Goal: Transaction & Acquisition: Purchase product/service

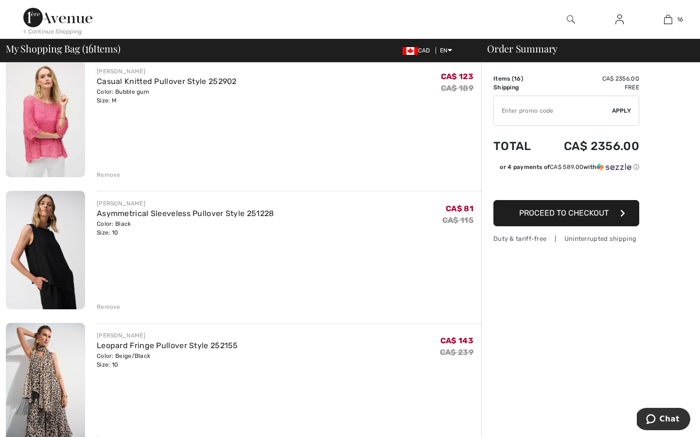
scroll to position [1803, 0]
click at [51, 239] on img at bounding box center [45, 249] width 79 height 119
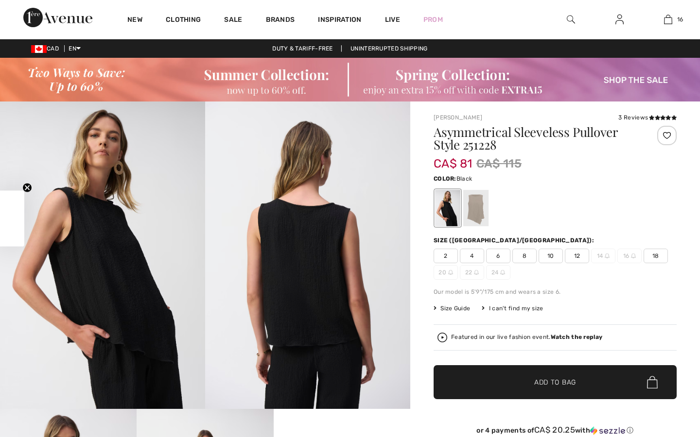
checkbox input "true"
click at [471, 207] on div at bounding box center [475, 208] width 25 height 36
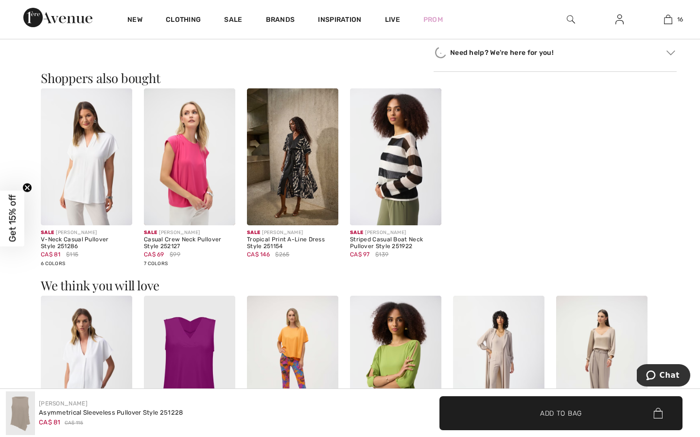
scroll to position [667, 0]
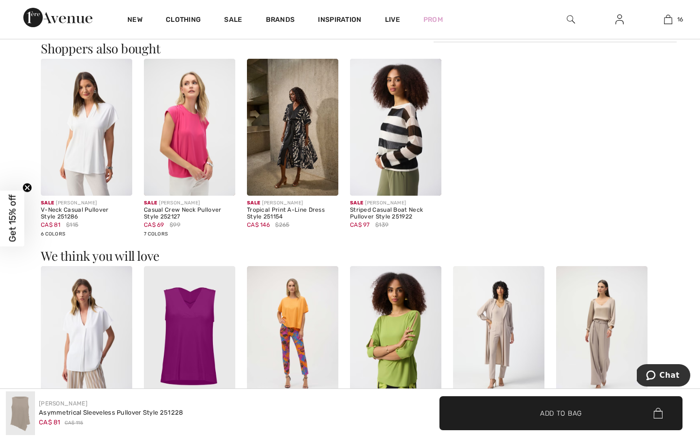
click at [412, 148] on img at bounding box center [395, 127] width 91 height 137
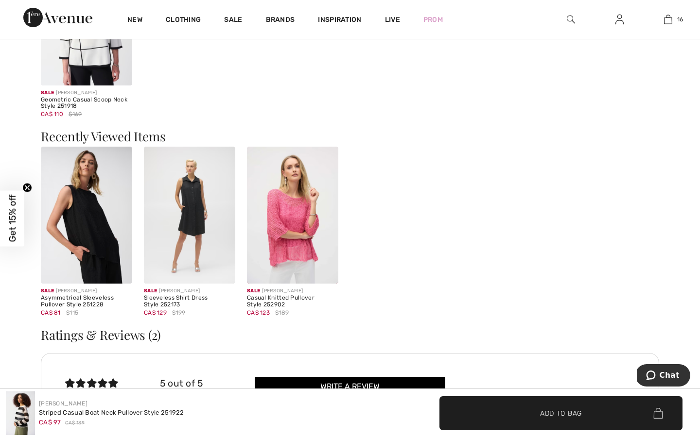
scroll to position [1218, 0]
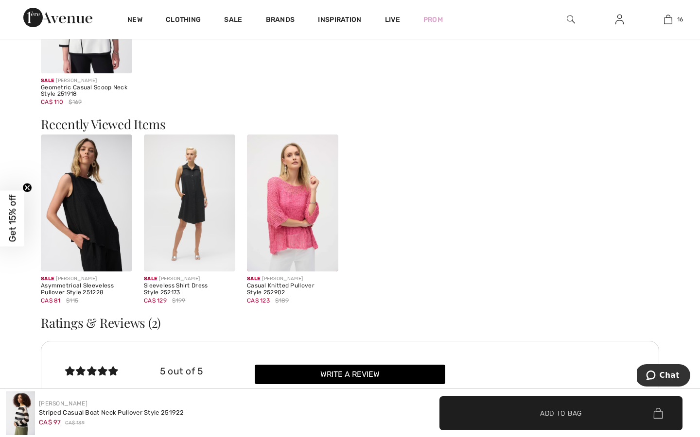
click at [289, 219] on img at bounding box center [292, 203] width 91 height 137
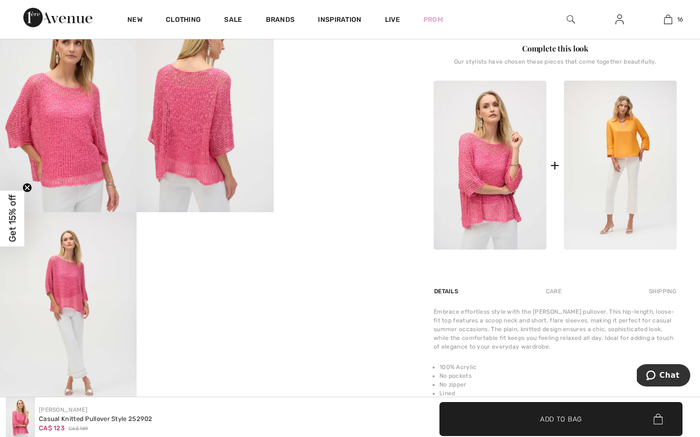
scroll to position [447, 0]
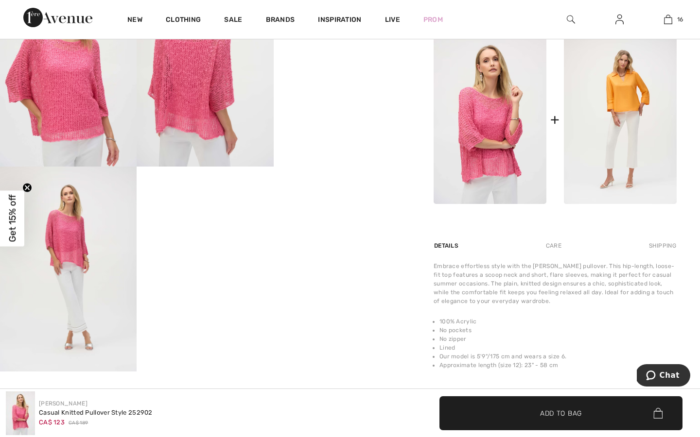
click at [95, 363] on img at bounding box center [68, 269] width 137 height 205
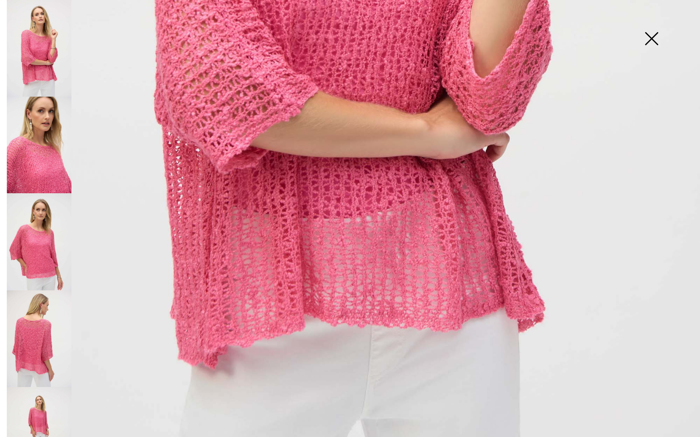
scroll to position [611, 0]
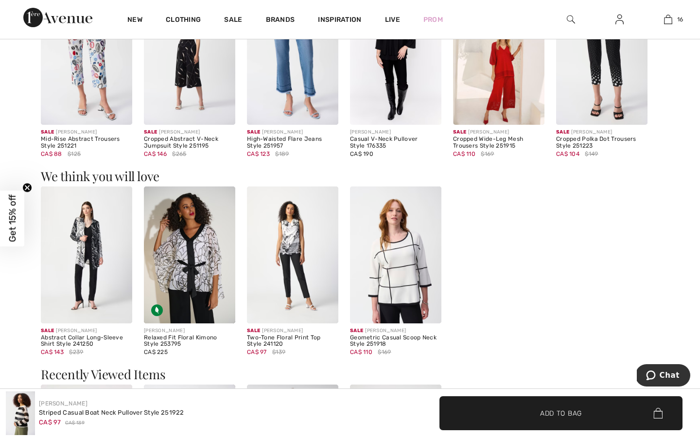
scroll to position [933, 0]
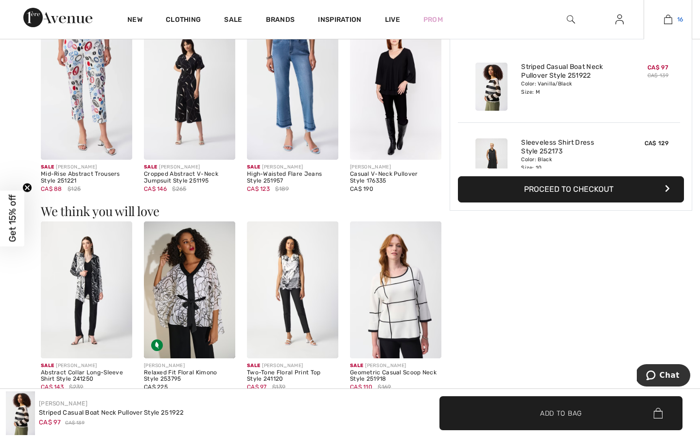
click at [667, 17] on img at bounding box center [668, 20] width 8 height 12
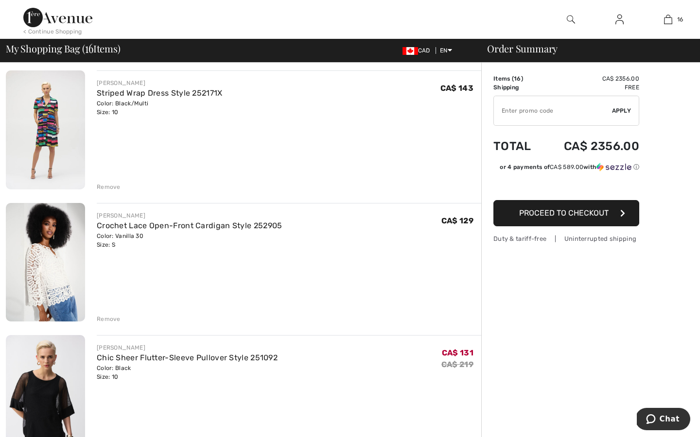
scroll to position [996, 0]
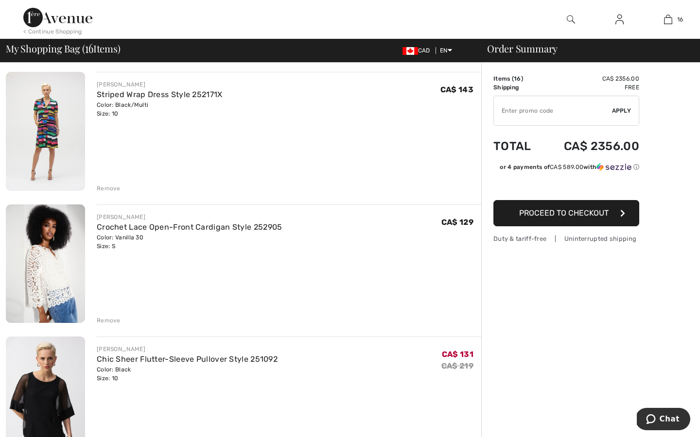
click at [55, 287] on img at bounding box center [45, 264] width 79 height 119
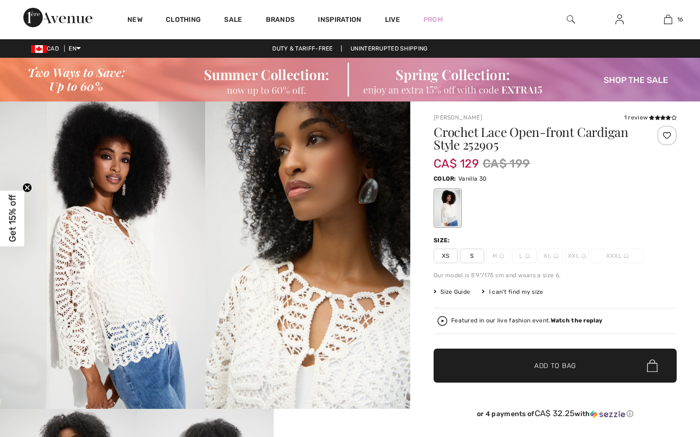
checkbox input "true"
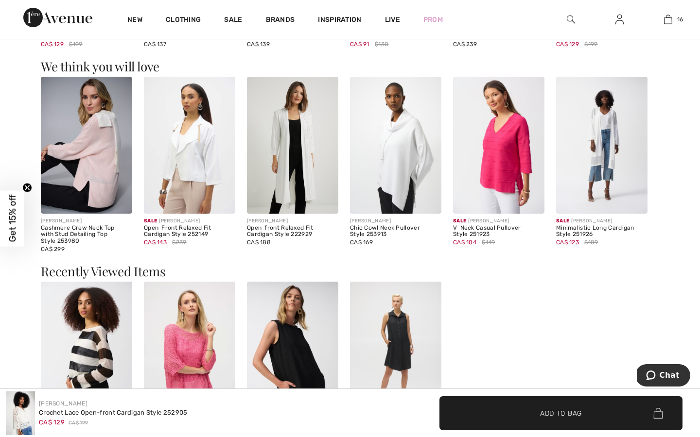
scroll to position [1125, 0]
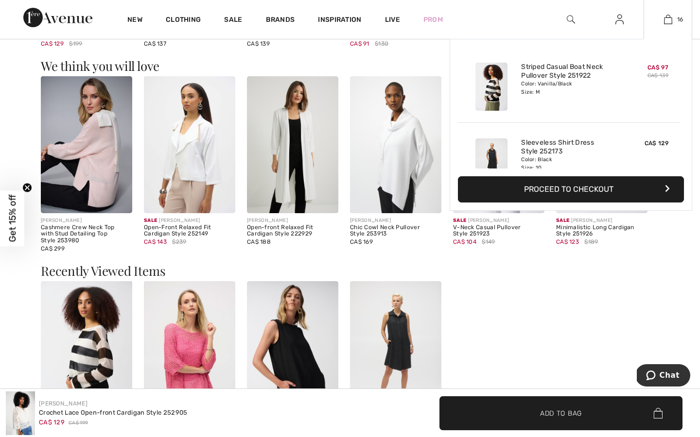
click at [666, 26] on div "16 Added to Bag Joseph Ribkoff Striped Casual Boat Neck Pullover Style 251922 C…" at bounding box center [667, 19] width 49 height 39
click at [667, 21] on img at bounding box center [668, 20] width 8 height 12
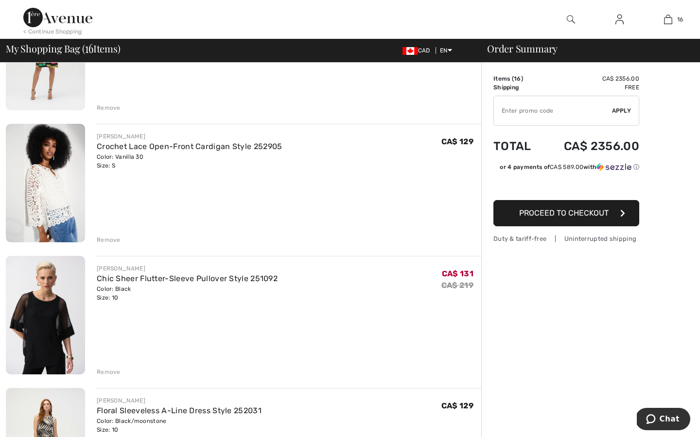
scroll to position [1077, 0]
click at [40, 343] on img at bounding box center [45, 314] width 79 height 119
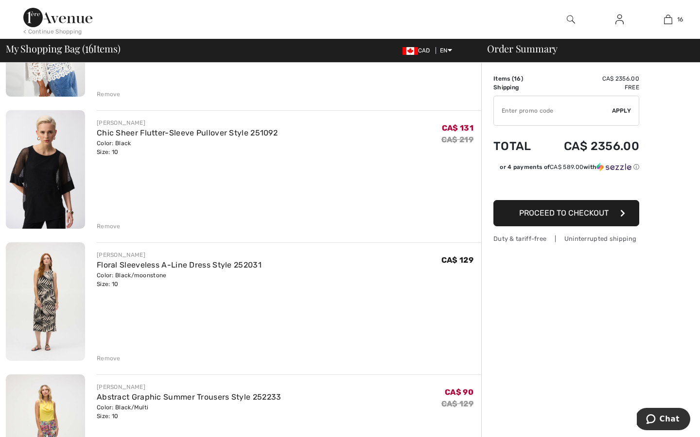
scroll to position [1223, 0]
click at [42, 291] on img at bounding box center [45, 301] width 79 height 119
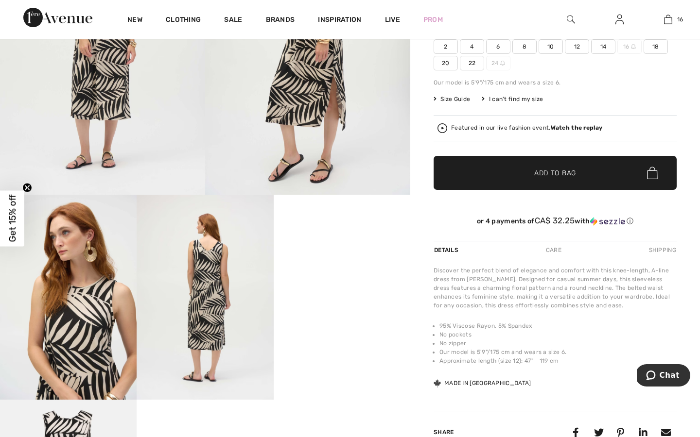
scroll to position [224, 0]
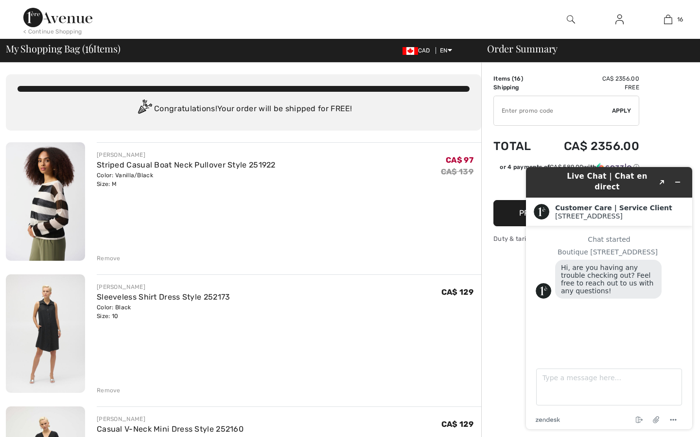
click at [569, 16] on img at bounding box center [570, 20] width 8 height 12
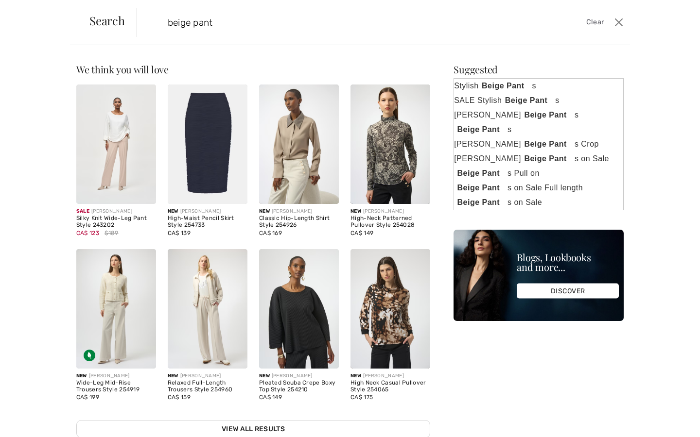
type input "beige pant"
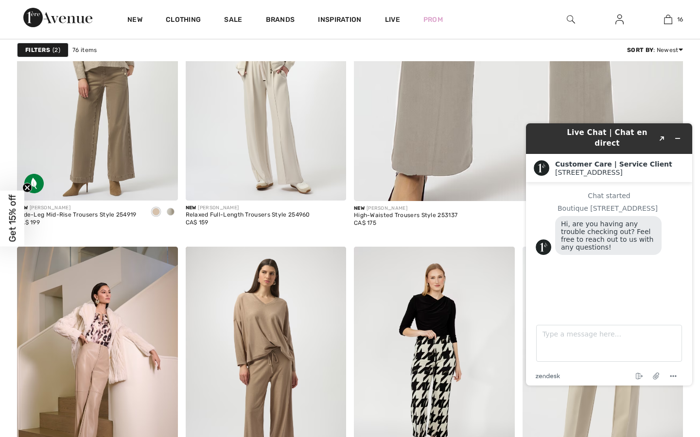
scroll to position [633, 0]
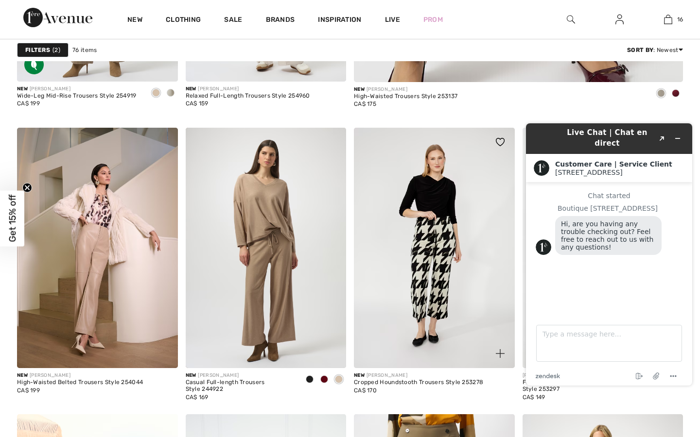
click at [496, 393] on div "New FRANK LYMAN Cropped Houndstooth Trousers Style 253278 CA$ 170" at bounding box center [434, 387] width 161 height 38
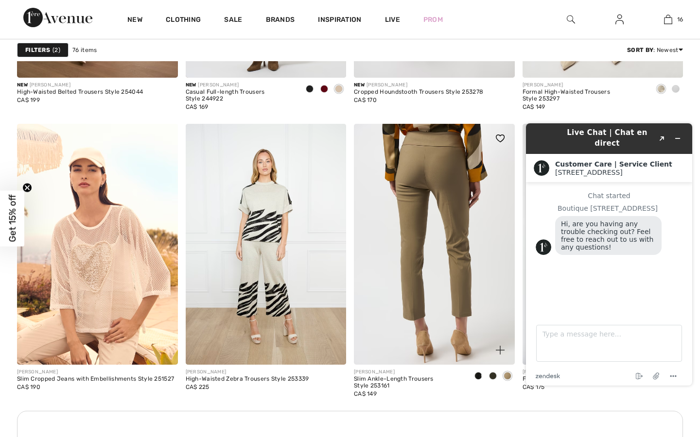
scroll to position [925, 0]
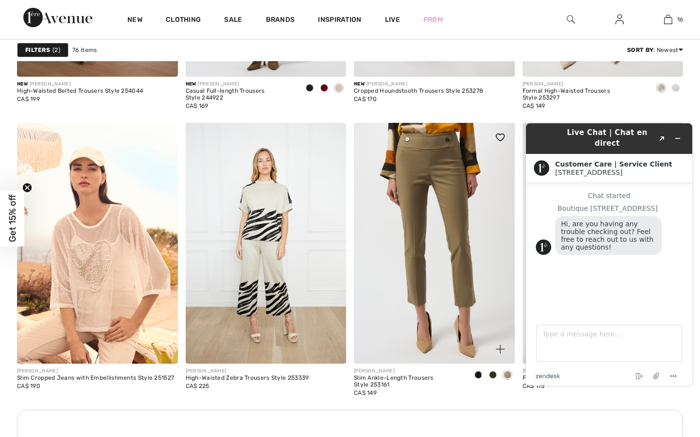
click at [510, 373] on span at bounding box center [507, 375] width 8 height 8
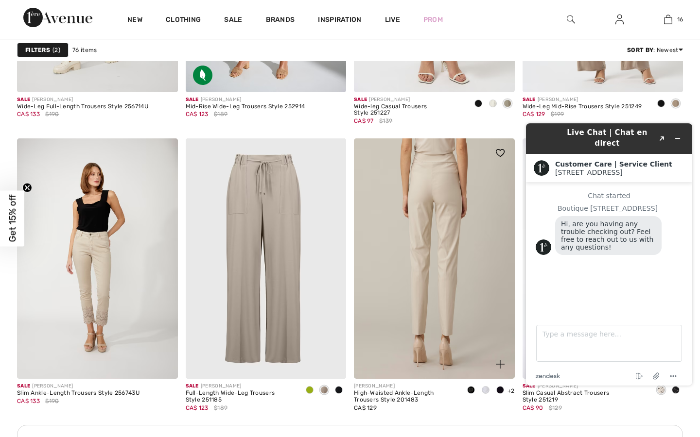
scroll to position [3189, 0]
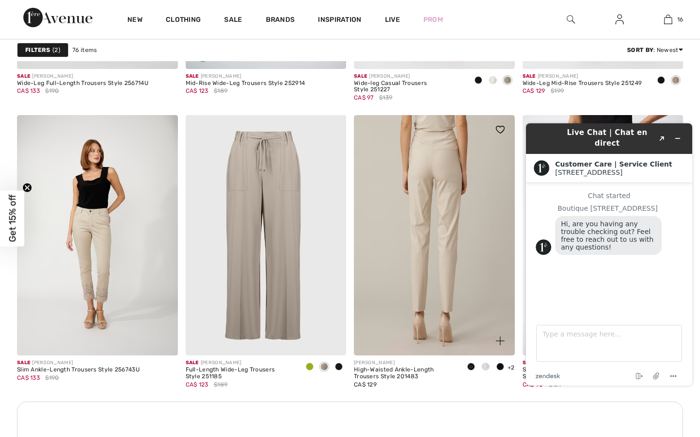
click at [393, 320] on img at bounding box center [434, 235] width 161 height 241
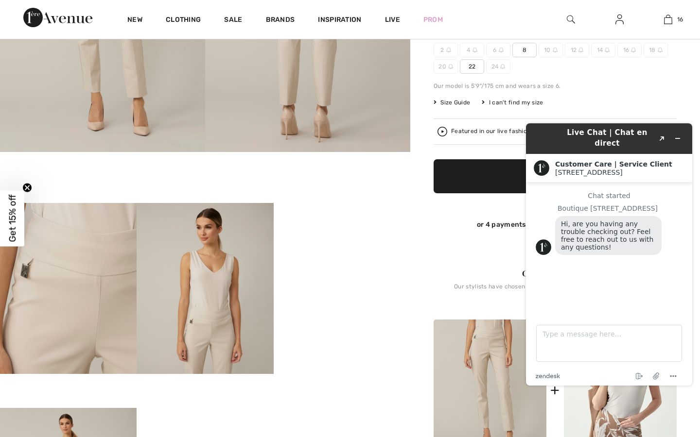
scroll to position [197, 0]
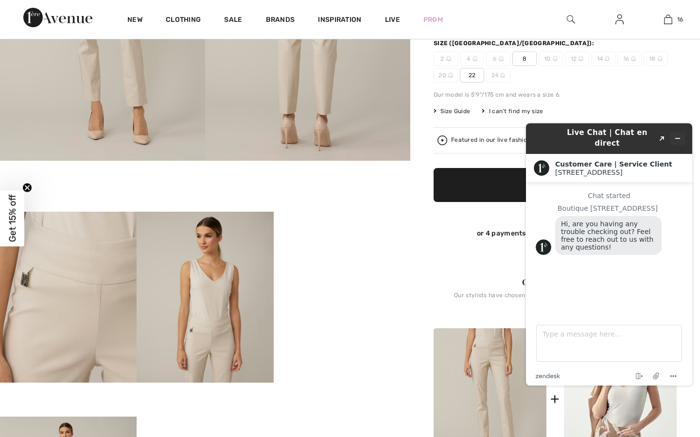
click at [679, 135] on icon "Minimize widget" at bounding box center [677, 138] width 7 height 7
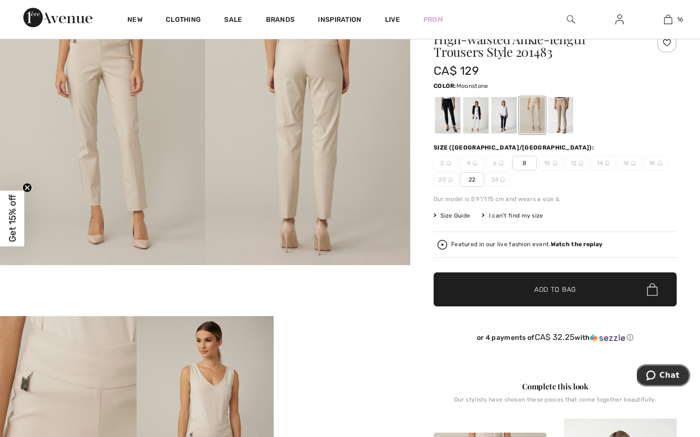
scroll to position [86, 0]
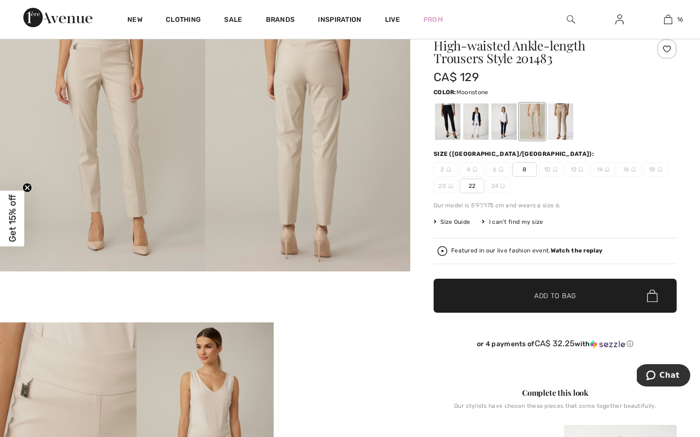
click at [523, 168] on span "8" at bounding box center [524, 169] width 24 height 15
click at [544, 296] on span "Add to Bag" at bounding box center [555, 296] width 42 height 10
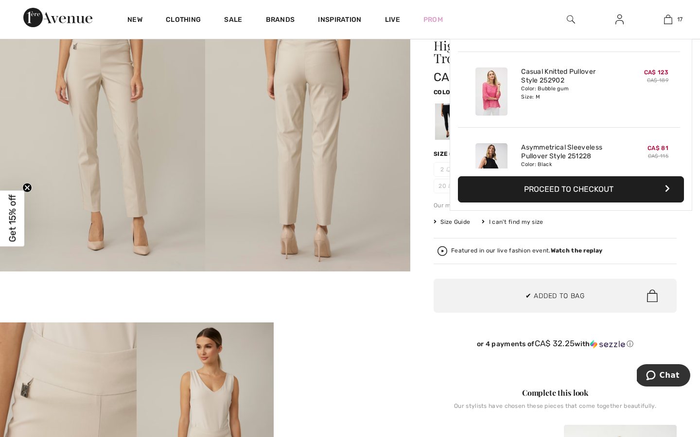
scroll to position [1167, 0]
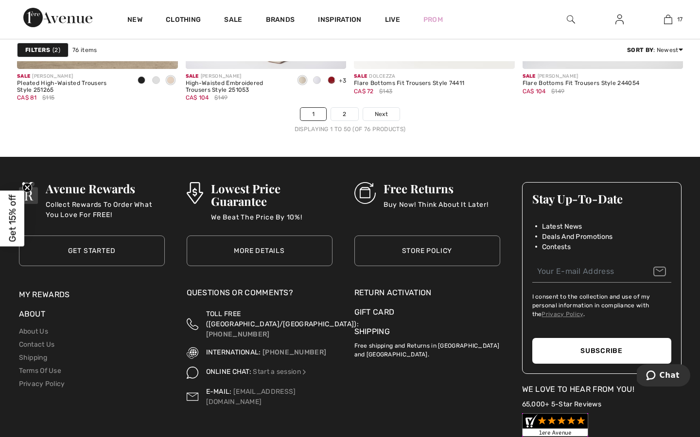
scroll to position [4448, 0]
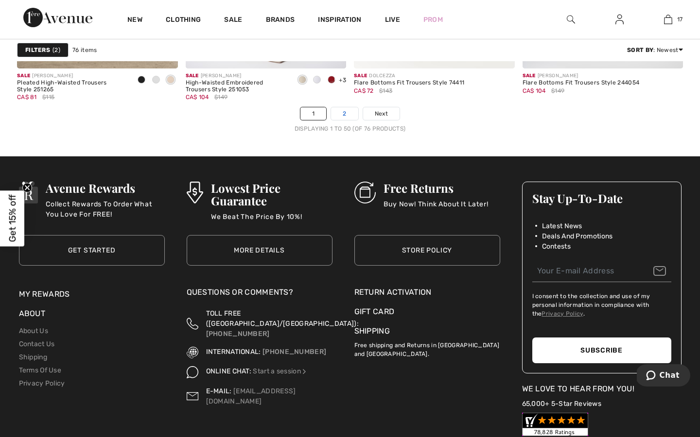
click at [339, 110] on link "2" at bounding box center [344, 113] width 27 height 13
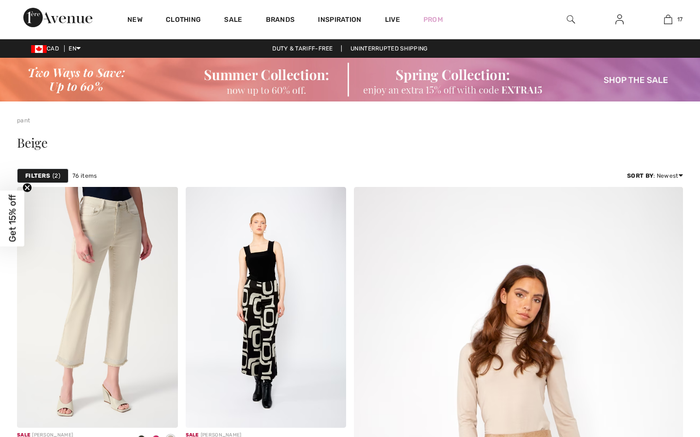
checkbox input "true"
click at [567, 24] on img at bounding box center [570, 20] width 8 height 12
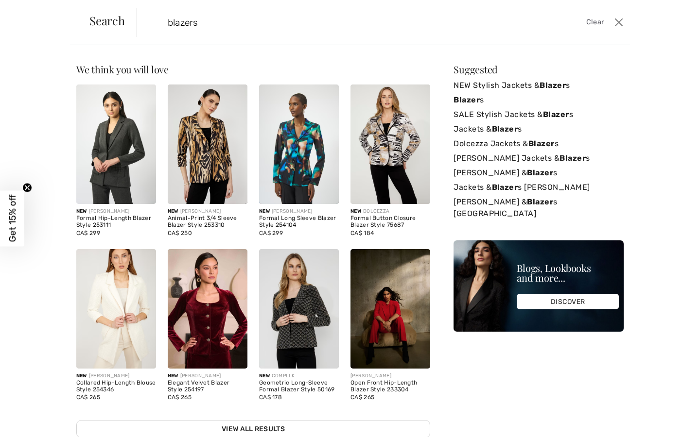
type input "blazers"
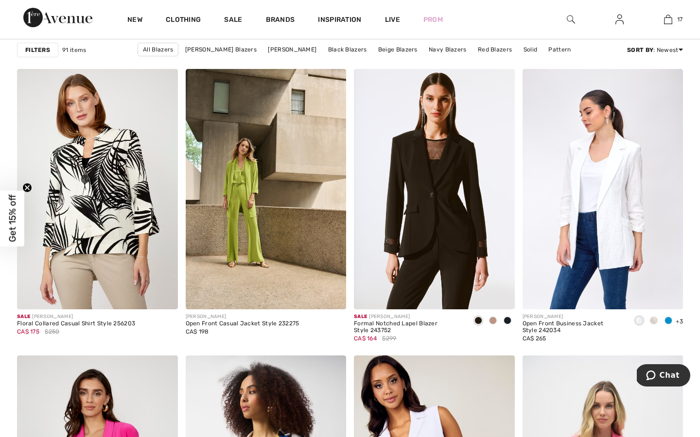
scroll to position [3637, 0]
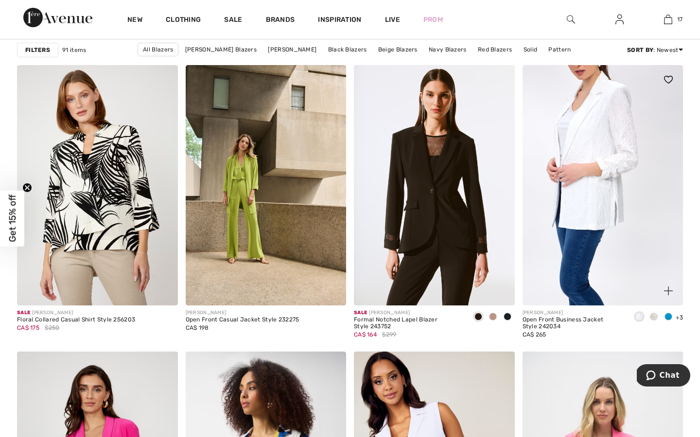
click at [572, 271] on img at bounding box center [602, 185] width 161 height 241
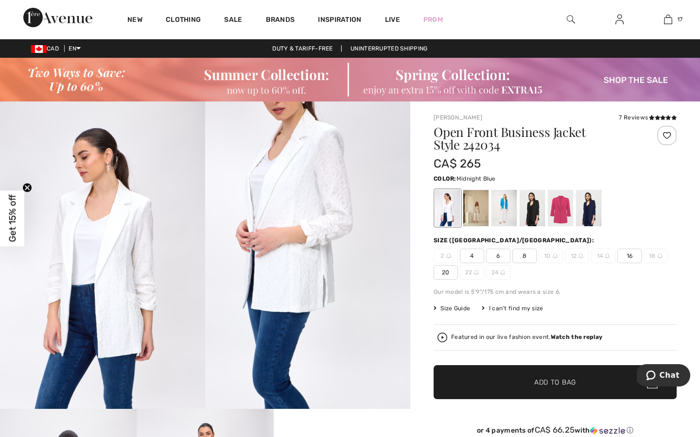
click at [594, 216] on div at bounding box center [588, 208] width 25 height 36
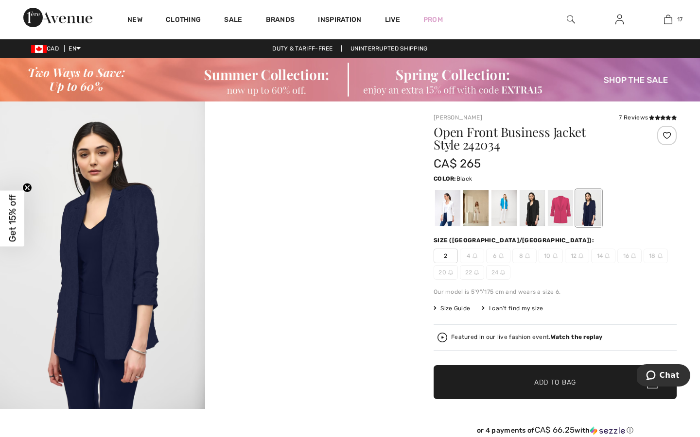
click at [534, 216] on div at bounding box center [531, 208] width 25 height 36
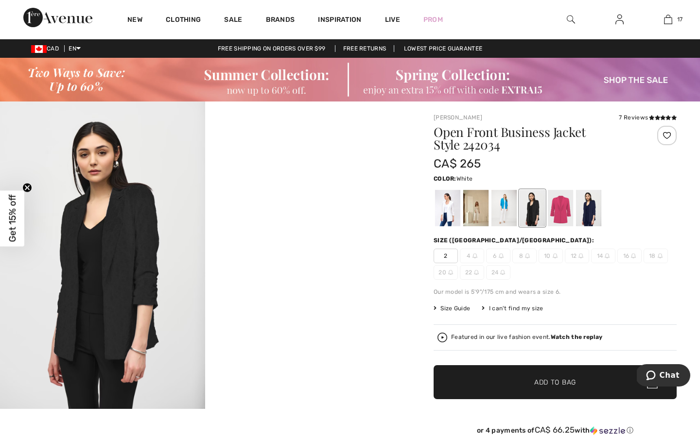
click at [453, 217] on div at bounding box center [447, 208] width 25 height 36
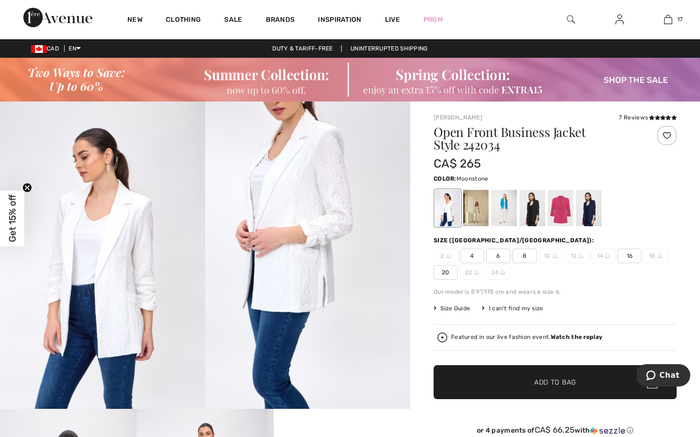
click at [479, 203] on div at bounding box center [475, 208] width 25 height 36
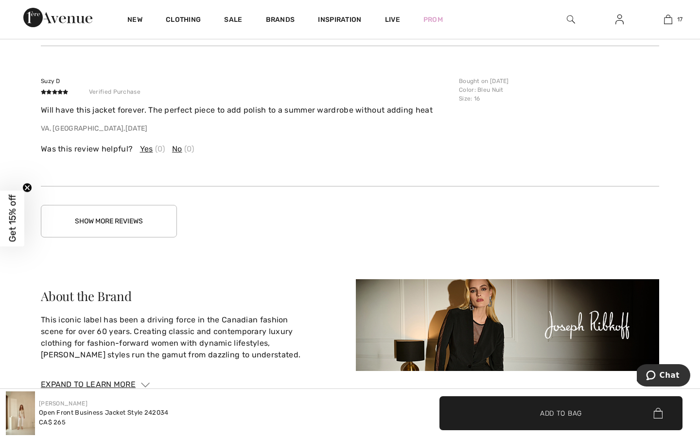
scroll to position [1795, 0]
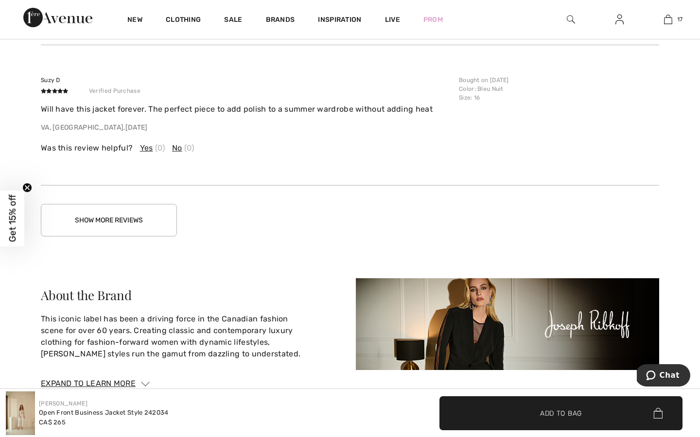
click at [149, 208] on button "Show More Reviews" at bounding box center [109, 220] width 136 height 33
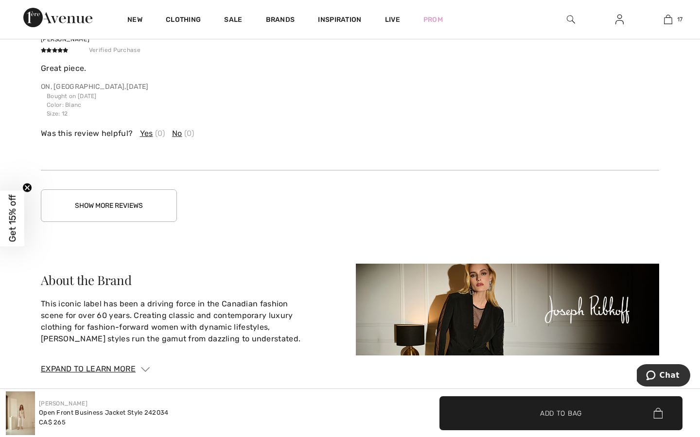
scroll to position [2311, 0]
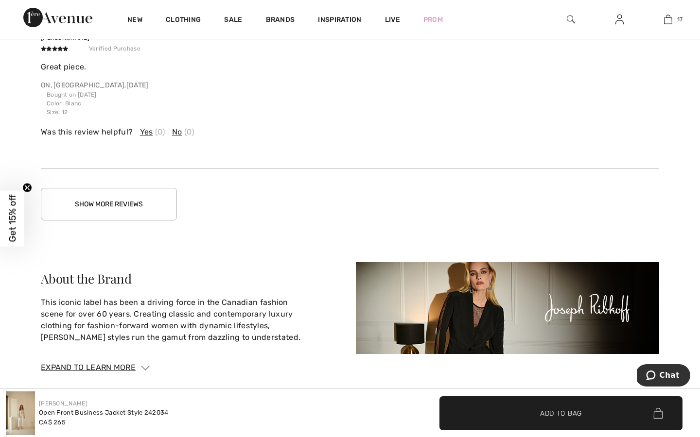
click at [114, 207] on button "Show More Reviews" at bounding box center [109, 204] width 136 height 33
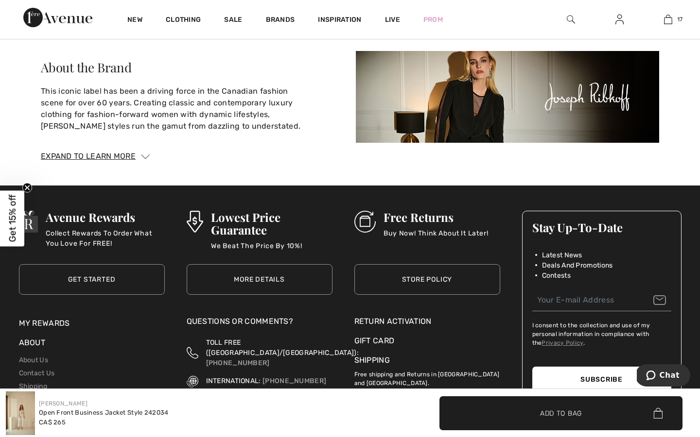
scroll to position [2922, 0]
